Goal: Navigation & Orientation: Find specific page/section

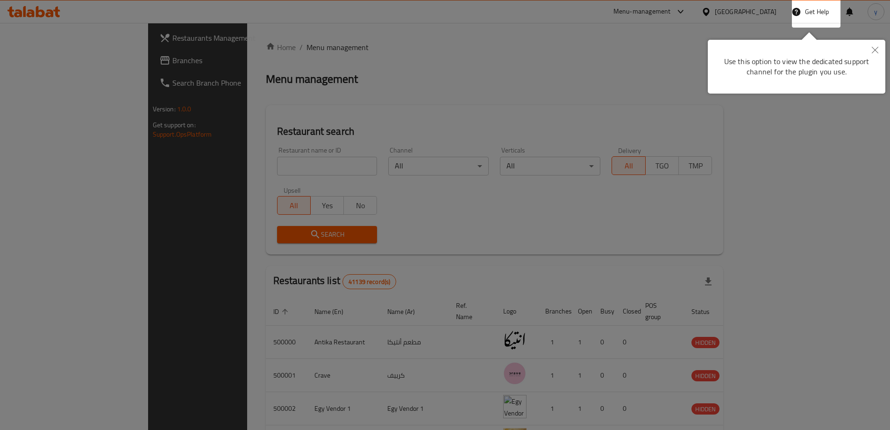
click at [876, 48] on icon "Close" at bounding box center [875, 50] width 7 height 7
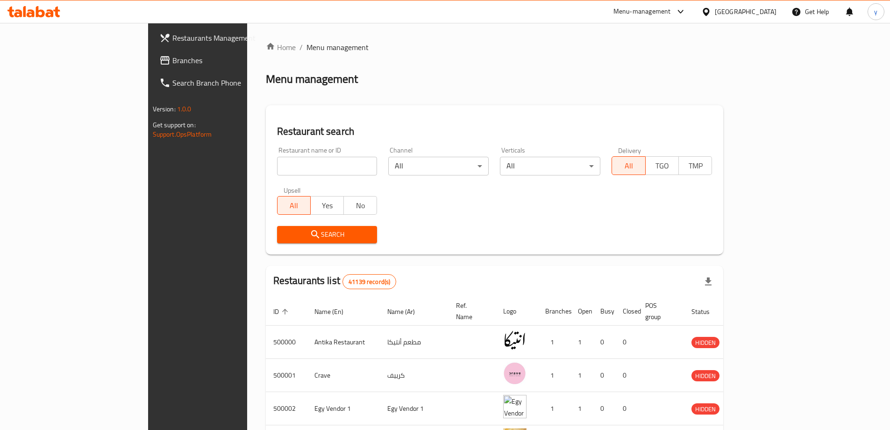
click at [767, 13] on div "[GEOGRAPHIC_DATA]" at bounding box center [746, 12] width 62 height 10
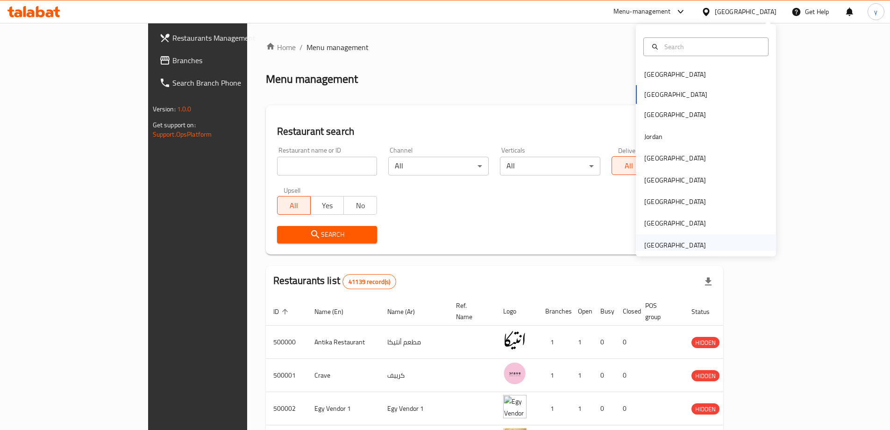
click at [693, 246] on div "[GEOGRAPHIC_DATA]" at bounding box center [676, 245] width 62 height 10
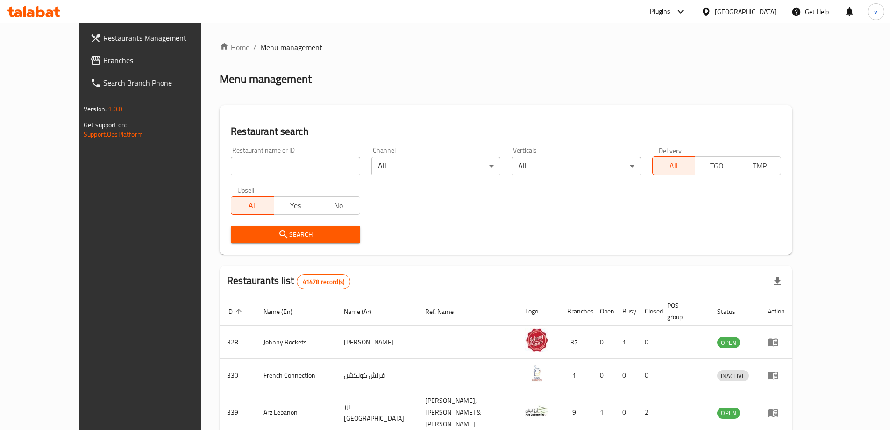
click at [103, 57] on span "Branches" at bounding box center [161, 60] width 117 height 11
